Goal: Transaction & Acquisition: Purchase product/service

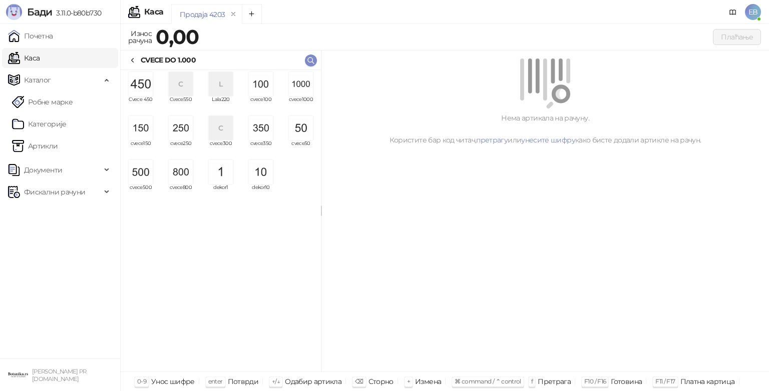
click at [186, 178] on img "grid" at bounding box center [181, 172] width 24 height 24
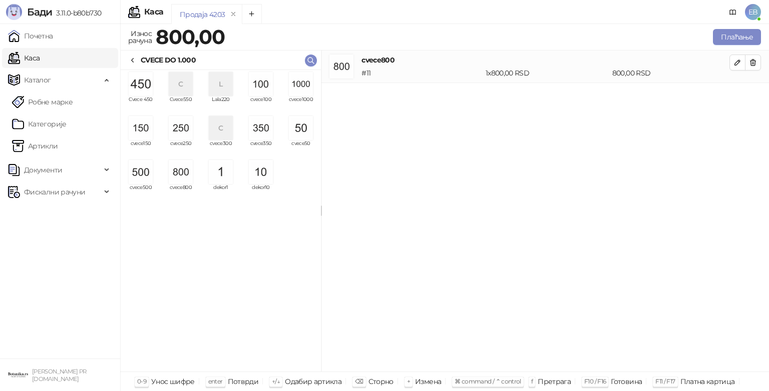
click at [146, 130] on img "grid" at bounding box center [141, 128] width 24 height 24
click at [741, 37] on button "Плаћање" at bounding box center [737, 37] width 48 height 16
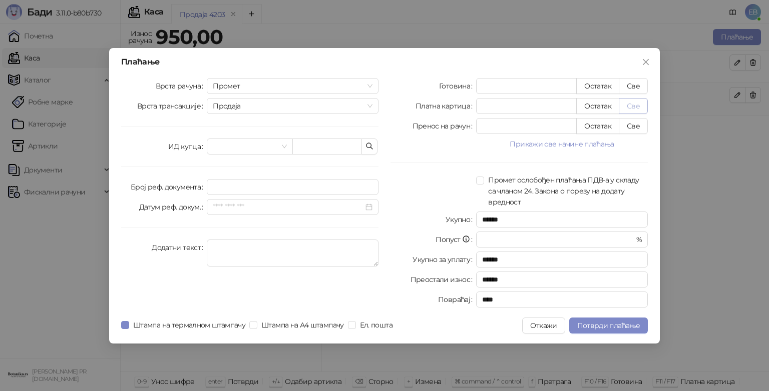
click at [634, 106] on button "Све" at bounding box center [633, 106] width 29 height 16
type input "***"
type input "****"
click at [627, 327] on span "Потврди плаћање" at bounding box center [608, 325] width 63 height 9
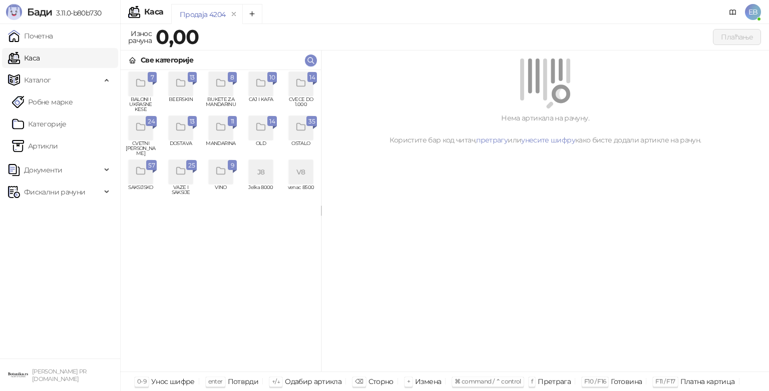
click at [145, 134] on div "grid" at bounding box center [141, 128] width 24 height 24
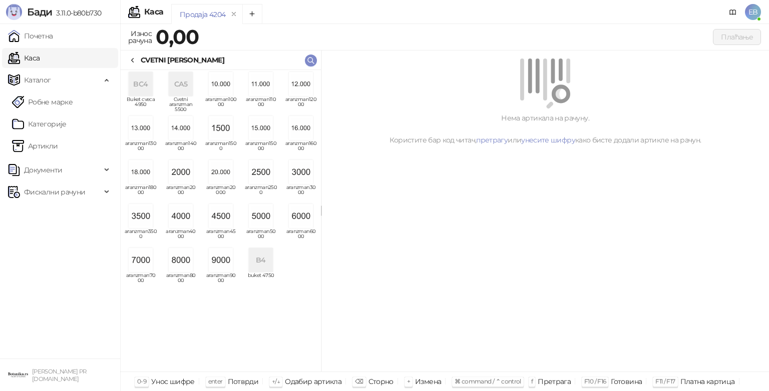
click at [303, 216] on img "grid" at bounding box center [301, 216] width 24 height 24
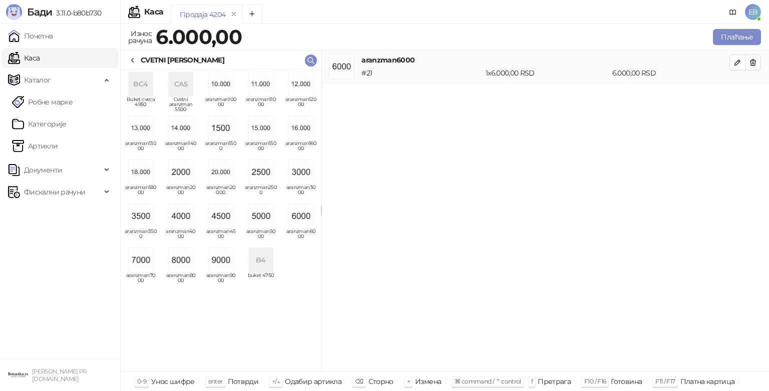
click at [138, 64] on div "CVETNI [PERSON_NAME]" at bounding box center [177, 60] width 96 height 11
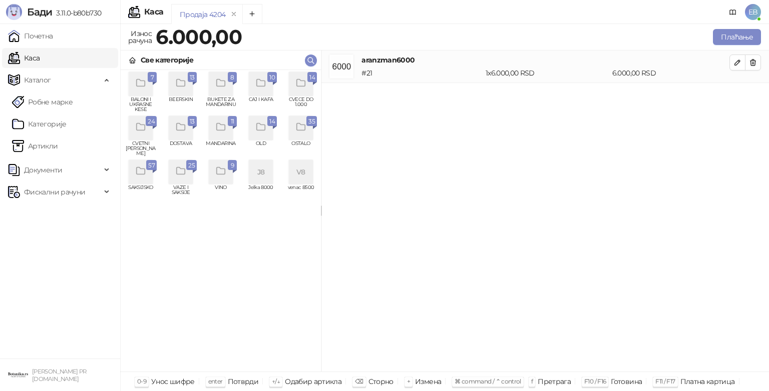
click at [306, 87] on div "grid" at bounding box center [301, 84] width 24 height 24
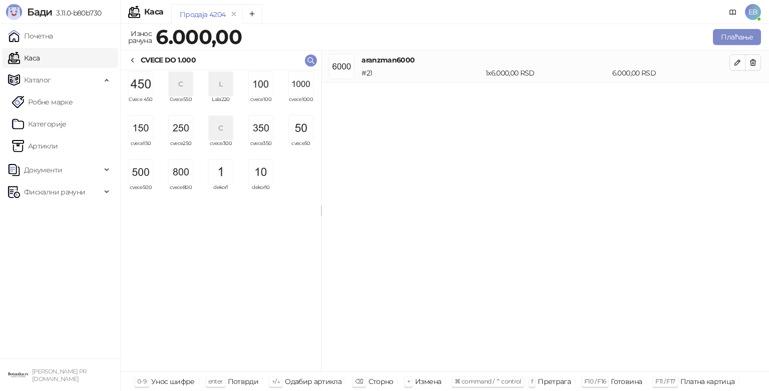
click at [144, 130] on img "grid" at bounding box center [141, 128] width 24 height 24
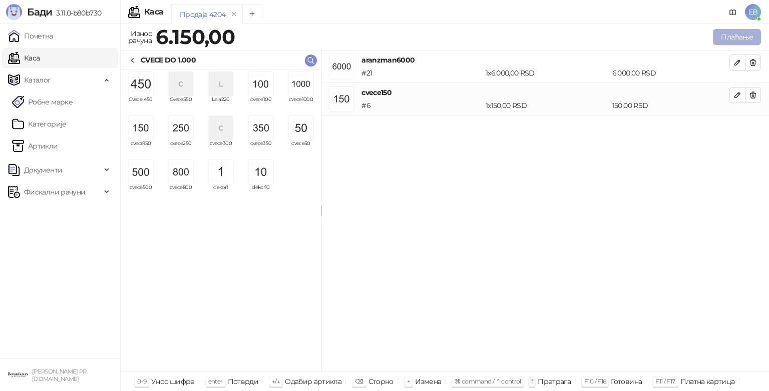
click at [735, 37] on button "Плаћање" at bounding box center [737, 37] width 48 height 16
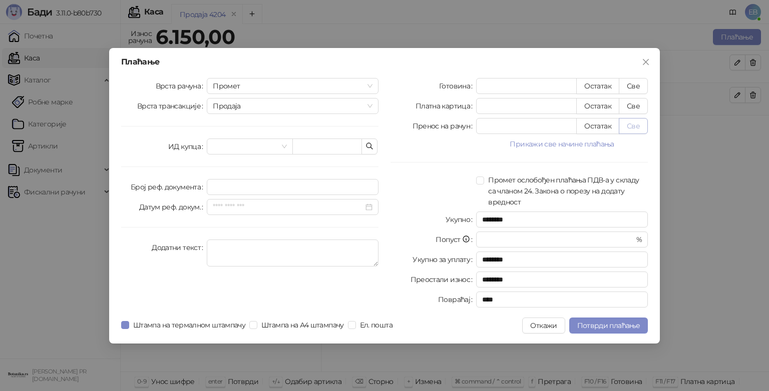
click at [636, 126] on button "Све" at bounding box center [633, 126] width 29 height 16
type input "****"
click at [623, 326] on span "Потврди плаћање" at bounding box center [608, 325] width 63 height 9
